Goal: Navigation & Orientation: Find specific page/section

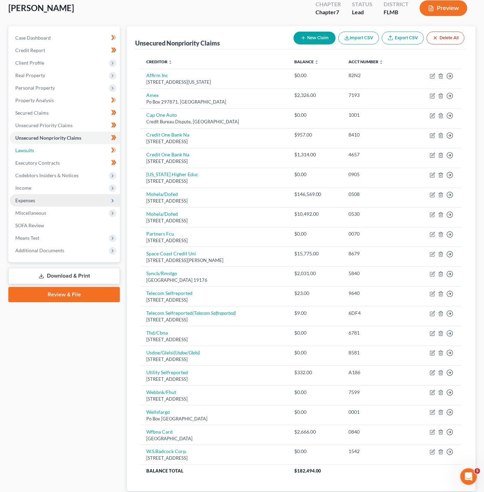
drag, startPoint x: 40, startPoint y: 149, endPoint x: 22, endPoint y: 197, distance: 51.1
click at [40, 149] on link "Lawsuits" at bounding box center [65, 150] width 110 height 13
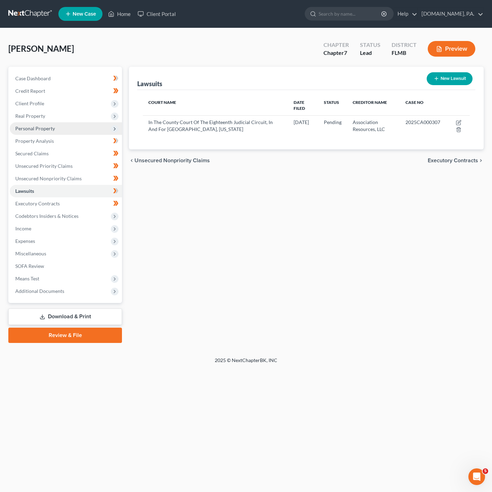
click at [96, 128] on span "Personal Property" at bounding box center [66, 128] width 112 height 13
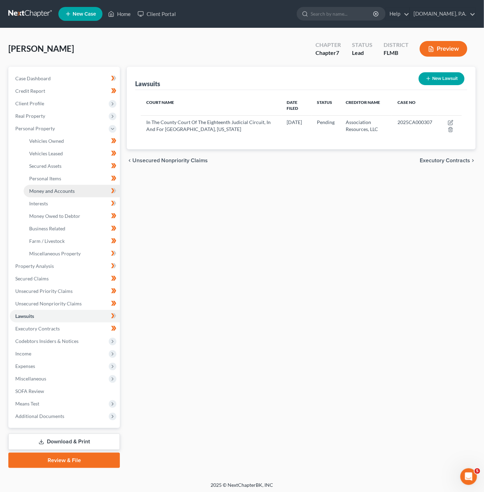
click at [73, 192] on span "Money and Accounts" at bounding box center [51, 191] width 45 height 6
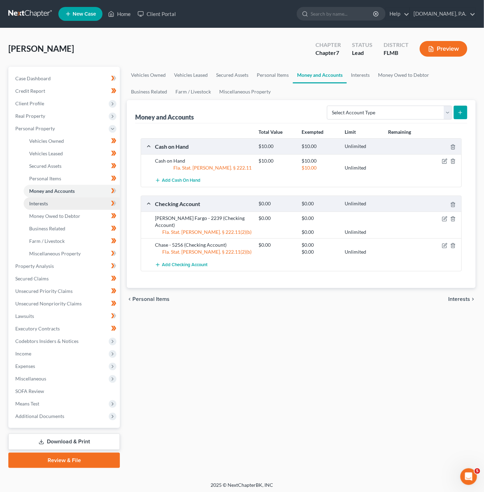
click at [66, 209] on link "Interests" at bounding box center [72, 203] width 96 height 13
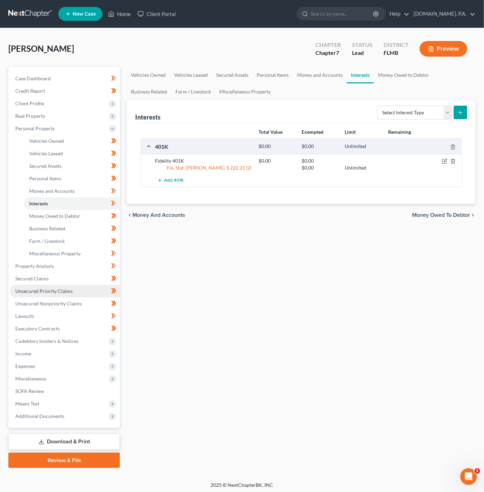
click at [58, 288] on span "Unsecured Priority Claims" at bounding box center [43, 291] width 57 height 6
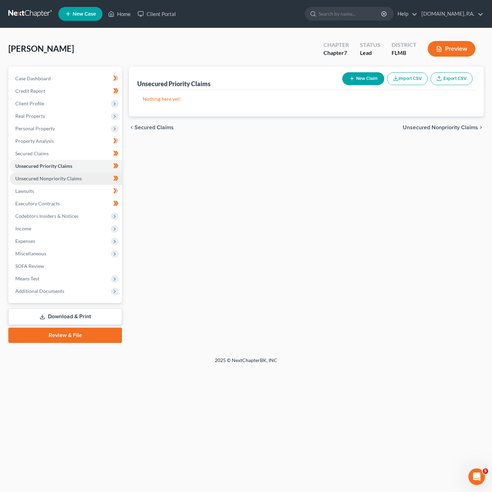
click at [83, 183] on link "Unsecured Nonpriority Claims" at bounding box center [66, 178] width 112 height 13
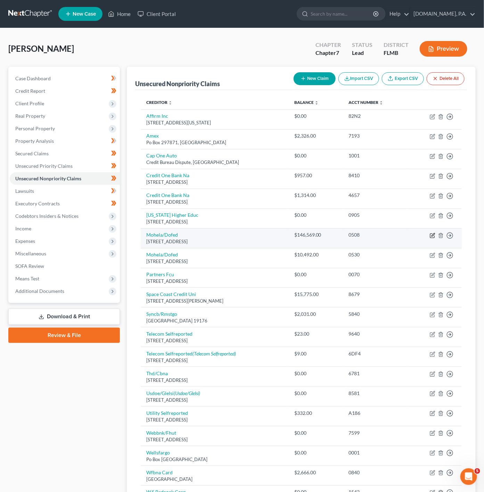
click at [432, 236] on icon "button" at bounding box center [432, 234] width 3 height 3
select select "26"
select select "17"
select select "0"
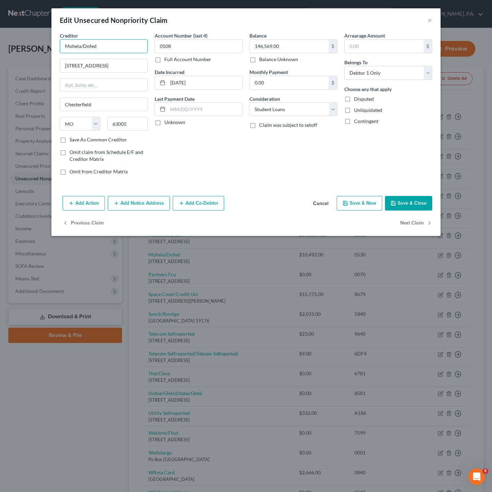
drag, startPoint x: 110, startPoint y: 45, endPoint x: 85, endPoint y: 51, distance: 25.0
click at [0, 45] on html "Home New Case Client Portal Fresh-Start.Law, P.A. jonathan@fresh-start.law My A…" at bounding box center [246, 290] width 492 height 580
click at [323, 210] on button "Cancel" at bounding box center [320, 204] width 26 height 14
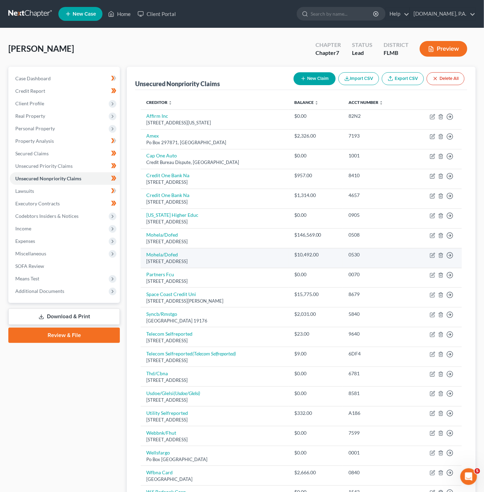
scroll to position [52, 0]
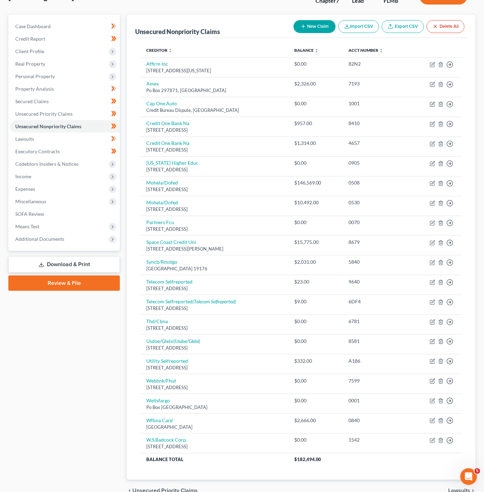
click at [449, 17] on div "New Claim Import CSV Export CSV Delete All" at bounding box center [379, 26] width 176 height 18
click at [96, 142] on link "Lawsuits" at bounding box center [65, 139] width 110 height 13
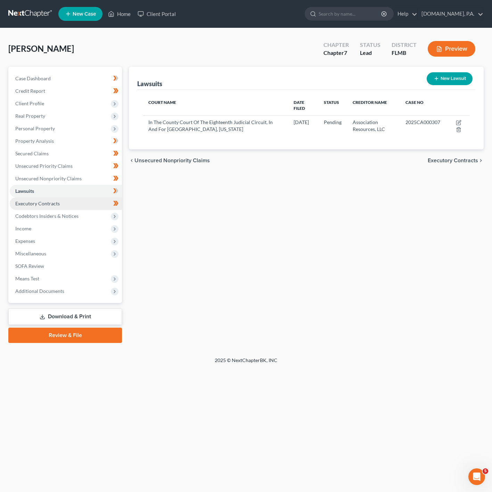
click at [93, 203] on link "Executory Contracts" at bounding box center [66, 203] width 112 height 13
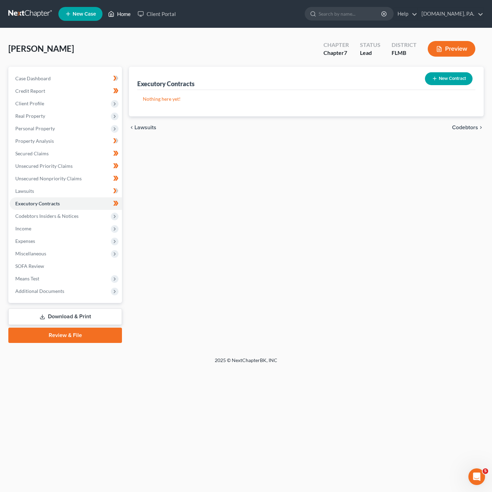
click at [123, 12] on link "Home" at bounding box center [120, 14] width 30 height 13
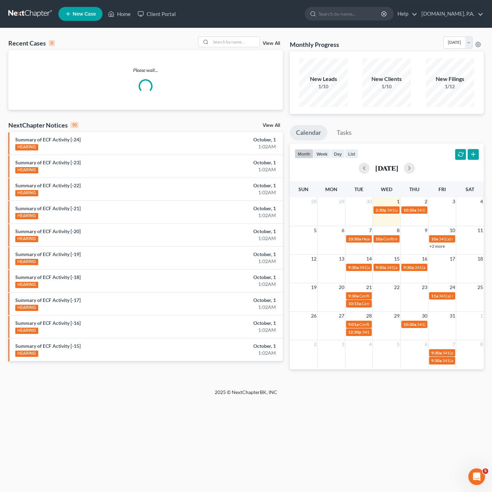
click at [268, 43] on link "View All" at bounding box center [271, 43] width 17 height 5
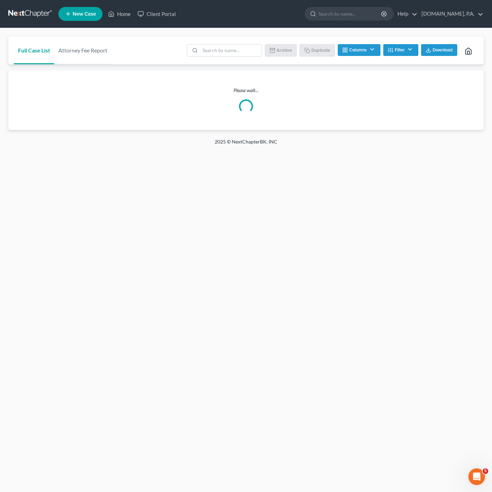
click at [217, 38] on div "Batch Download Archive Un-archive Duplicate Columns Attorney Case Number Area O…" at bounding box center [330, 50] width 295 height 28
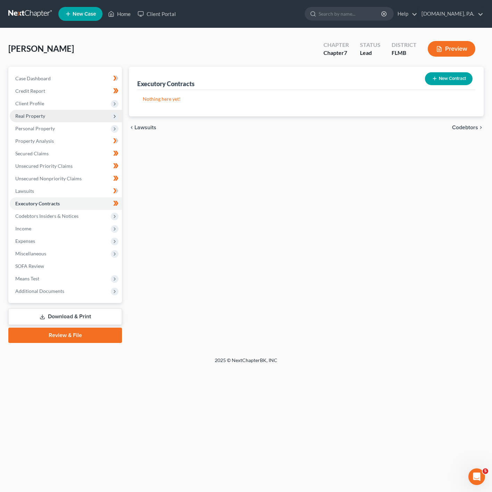
click at [87, 116] on span "Real Property" at bounding box center [66, 116] width 112 height 13
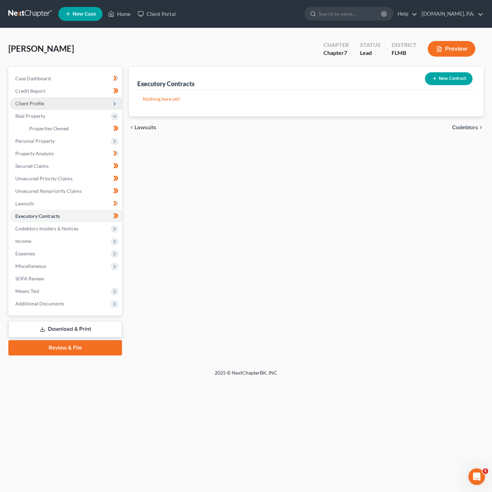
click at [94, 101] on span "Client Profile" at bounding box center [66, 103] width 112 height 13
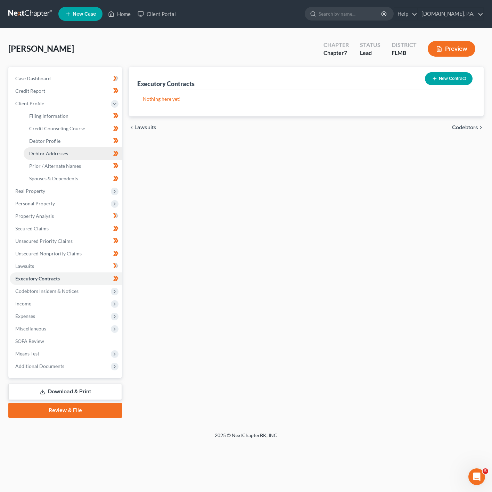
click at [73, 152] on link "Debtor Addresses" at bounding box center [73, 153] width 98 height 13
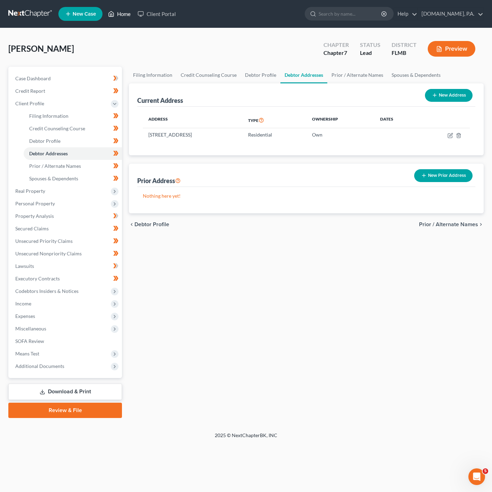
drag, startPoint x: 123, startPoint y: 11, endPoint x: 126, endPoint y: 8, distance: 4.2
click at [123, 11] on link "Home" at bounding box center [120, 14] width 30 height 13
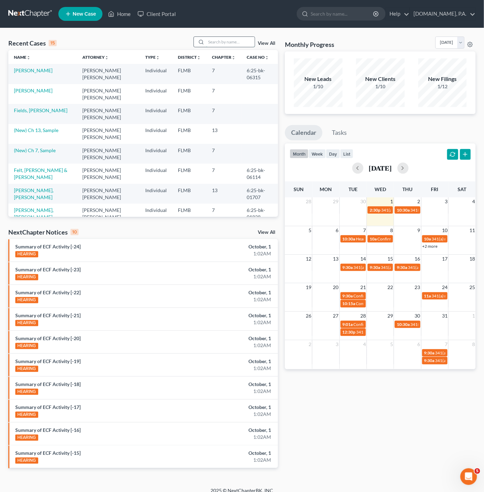
click at [230, 42] on input "search" at bounding box center [230, 42] width 49 height 10
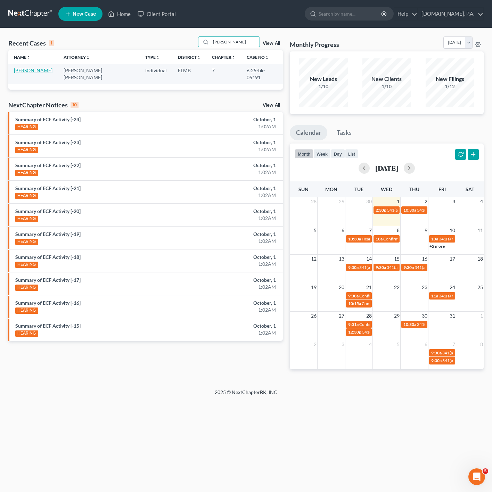
type input "sapp"
click at [24, 71] on link "Sapp, Lois" at bounding box center [33, 70] width 39 height 6
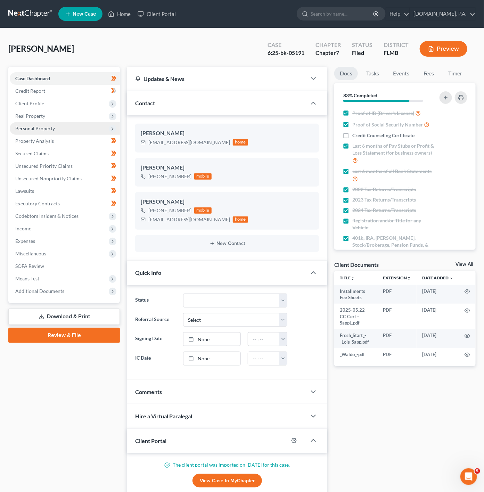
click at [107, 124] on span "Personal Property" at bounding box center [65, 128] width 110 height 13
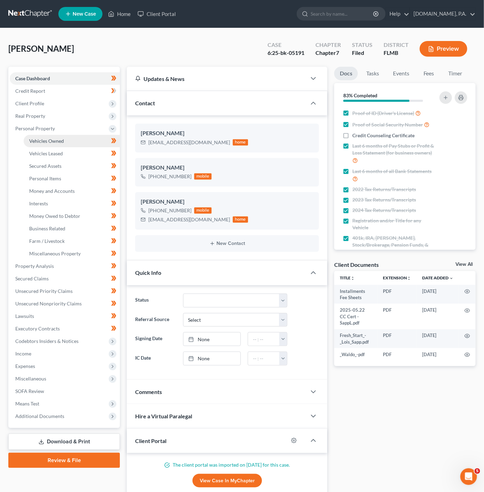
click at [69, 142] on link "Vehicles Owned" at bounding box center [72, 141] width 96 height 13
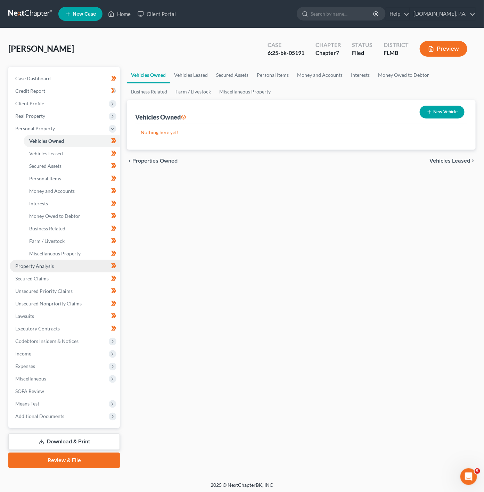
click at [66, 270] on link "Property Analysis" at bounding box center [65, 266] width 110 height 13
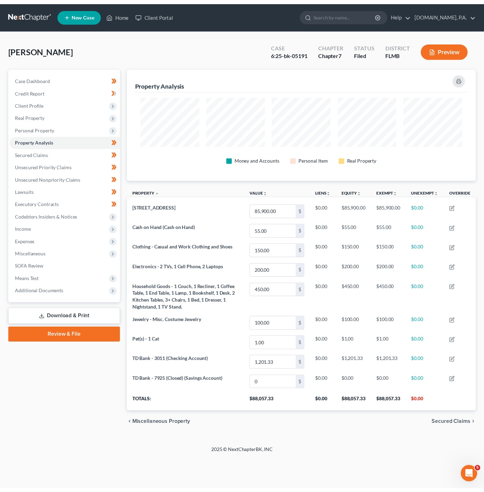
scroll to position [113, 354]
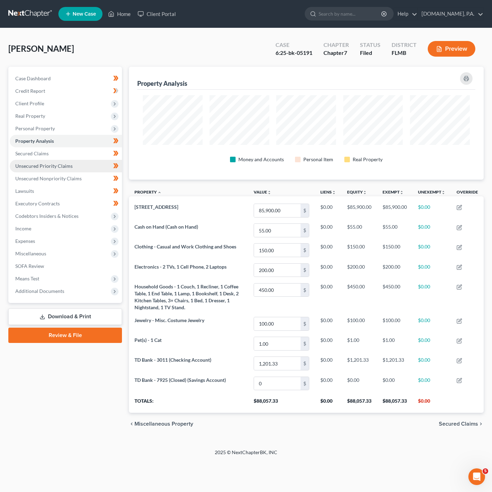
click at [29, 169] on link "Unsecured Priority Claims" at bounding box center [66, 166] width 112 height 13
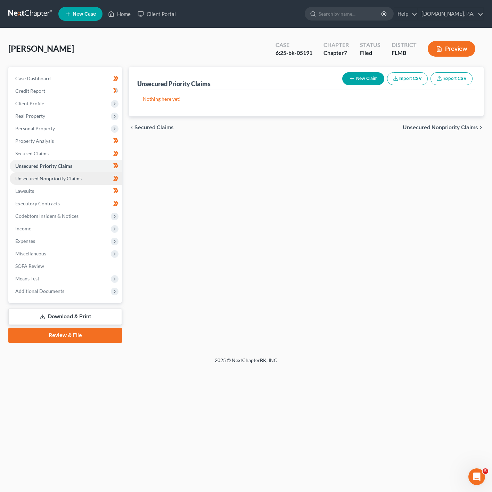
click at [31, 175] on span "Unsecured Nonpriority Claims" at bounding box center [48, 178] width 66 height 6
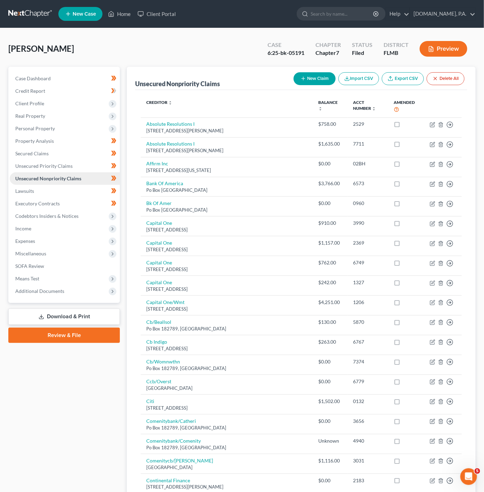
click at [33, 184] on link "Unsecured Nonpriority Claims" at bounding box center [65, 178] width 110 height 13
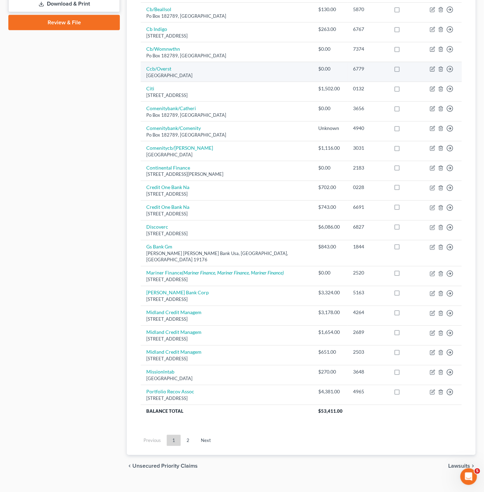
scroll to position [318, 0]
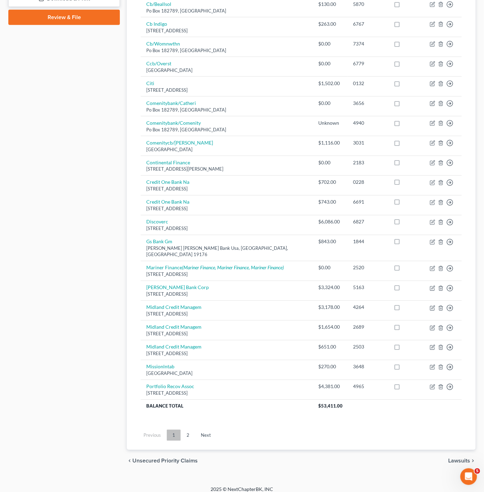
click at [180, 430] on link "1" at bounding box center [174, 435] width 14 height 11
click at [186, 430] on link "2" at bounding box center [188, 435] width 14 height 11
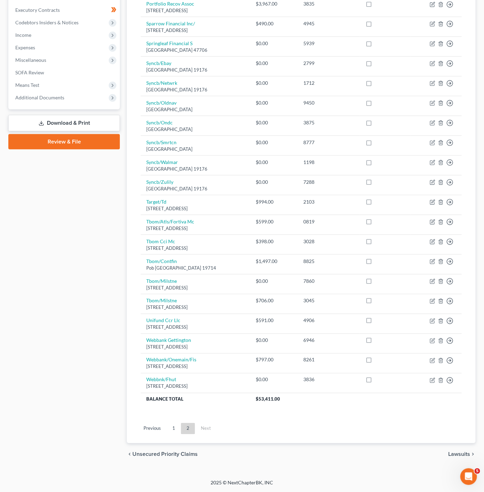
scroll to position [0, 0]
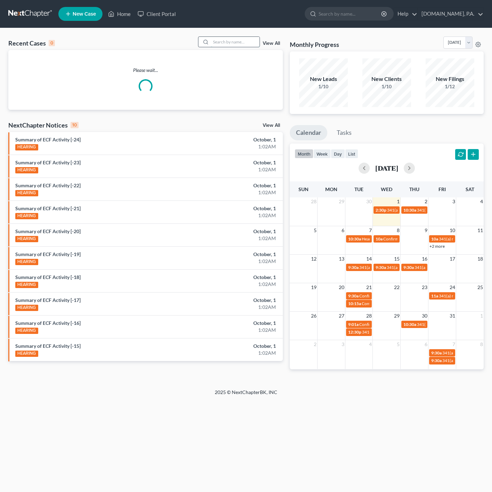
click at [217, 41] on input "search" at bounding box center [235, 42] width 49 height 10
type input "B"
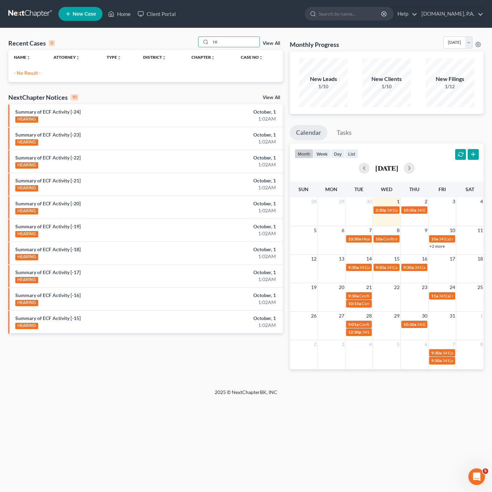
type input "N"
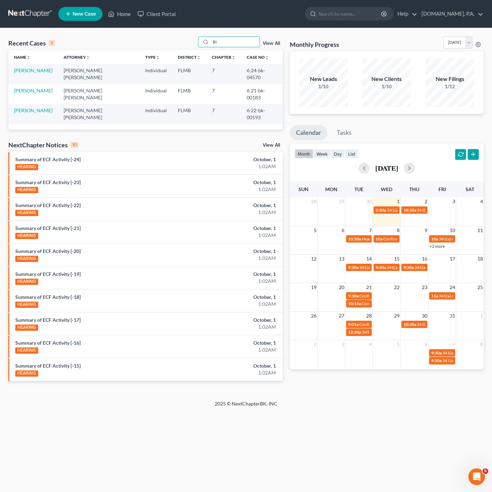
type input "B"
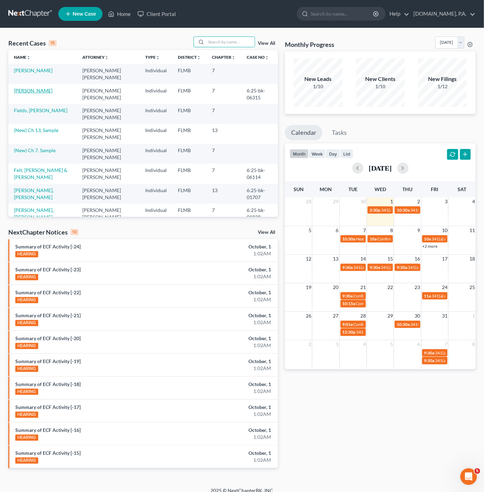
click at [50, 92] on link "[PERSON_NAME]" at bounding box center [33, 91] width 39 height 6
select select "2"
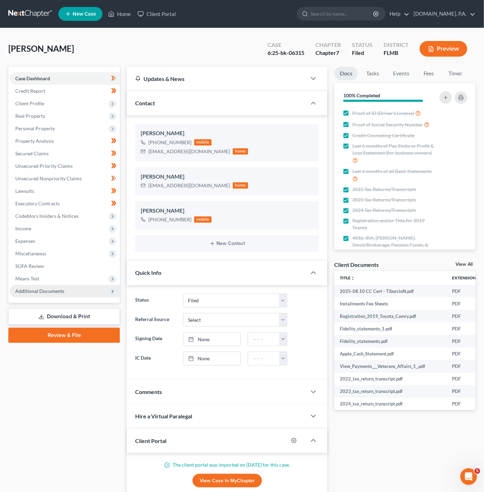
click at [91, 294] on span "Additional Documents" at bounding box center [65, 291] width 110 height 13
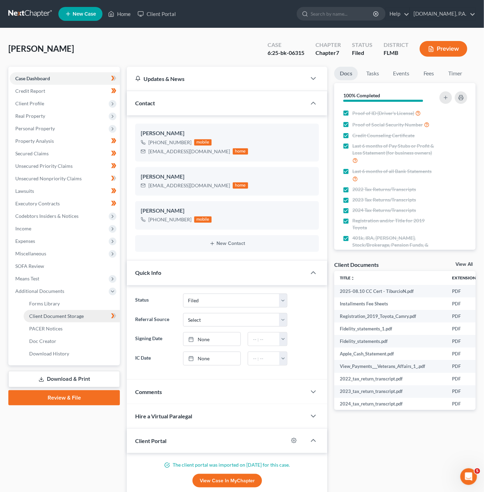
click at [98, 317] on link "Client Document Storage" at bounding box center [72, 316] width 96 height 13
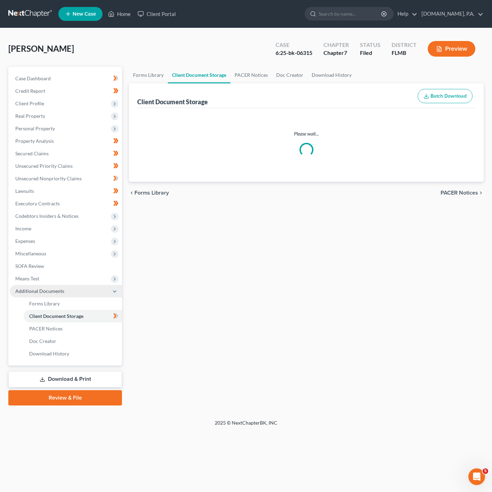
select select "4"
select select "9"
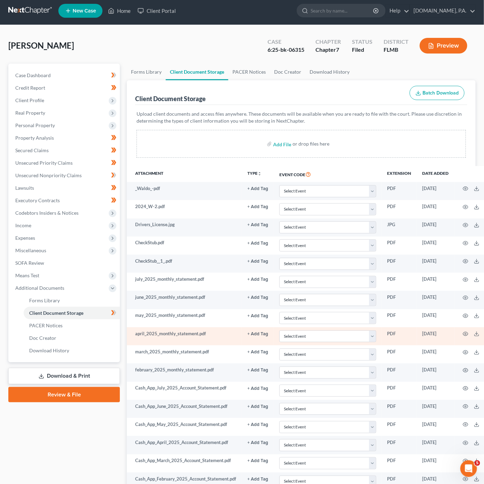
scroll to position [255, 0]
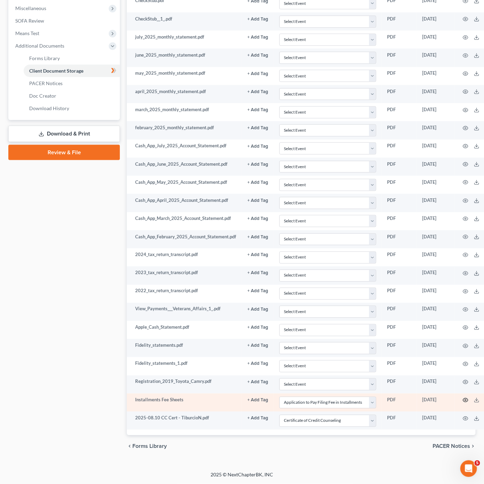
click at [464, 399] on icon "button" at bounding box center [466, 400] width 6 height 6
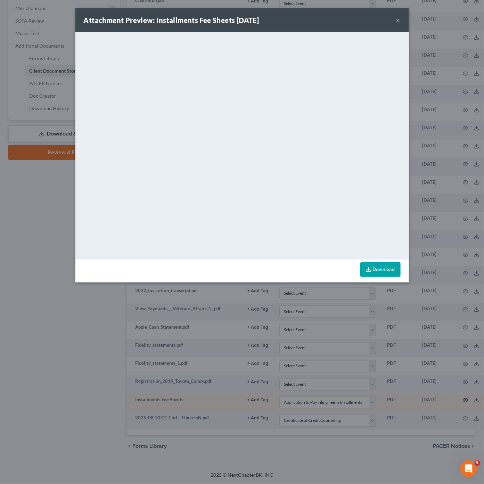
scroll to position [247, 0]
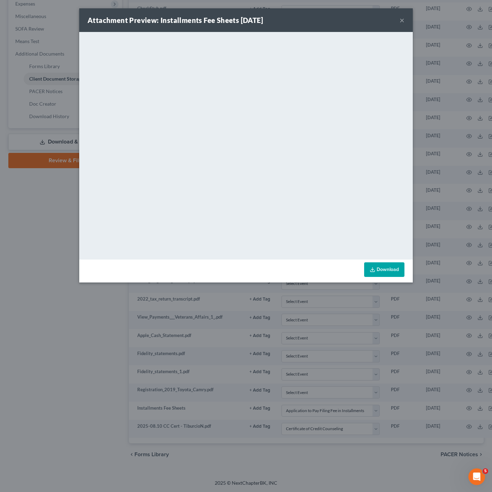
click at [404, 18] on button "×" at bounding box center [401, 20] width 5 height 8
